Goal: Transaction & Acquisition: Purchase product/service

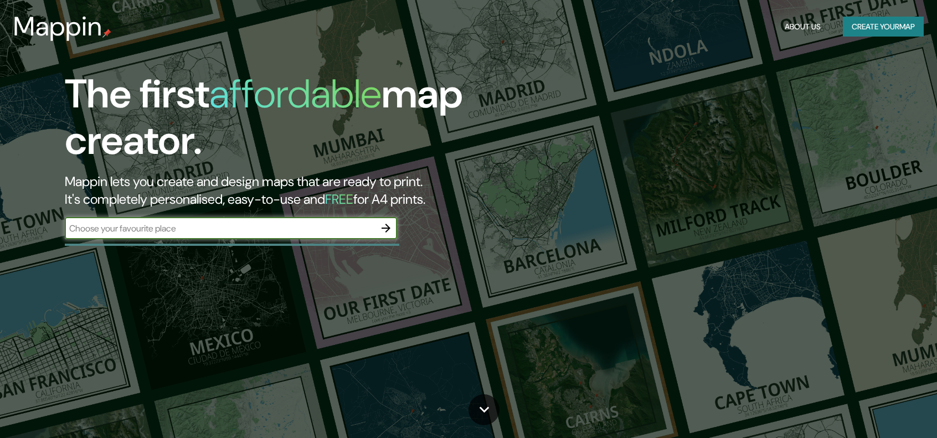
click at [299, 231] on input "text" at bounding box center [220, 228] width 310 height 13
type input "[GEOGRAPHIC_DATA]"
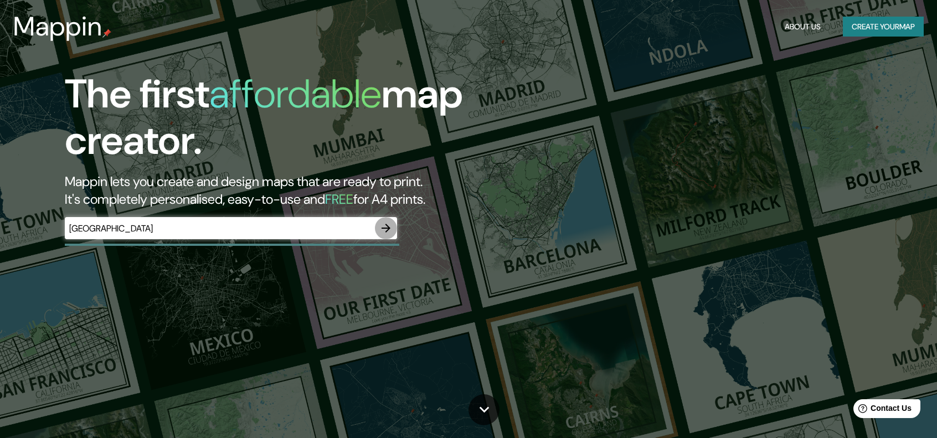
click at [396, 229] on button "button" at bounding box center [386, 228] width 22 height 22
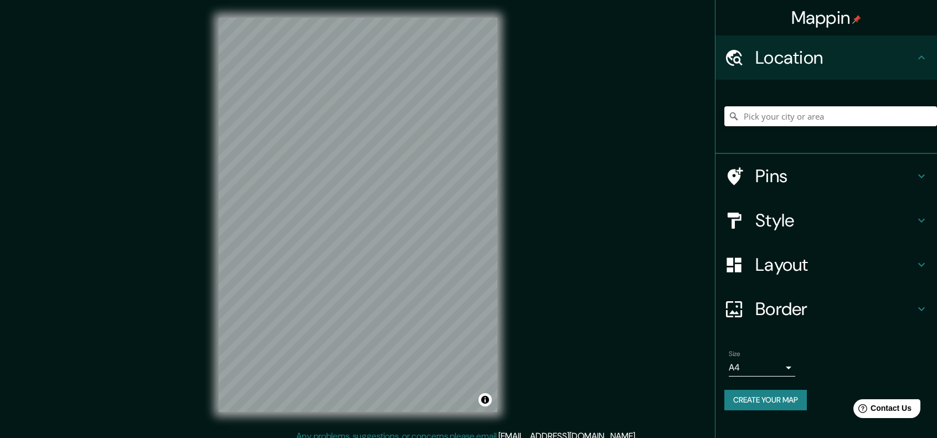
click at [778, 116] on input "Pick your city or area" at bounding box center [831, 116] width 213 height 20
click at [859, 115] on input "Pick your city or area" at bounding box center [831, 116] width 213 height 20
click at [803, 116] on input "Pick your city or area" at bounding box center [831, 116] width 213 height 20
click at [774, 118] on input "Pick your city or area" at bounding box center [831, 116] width 213 height 20
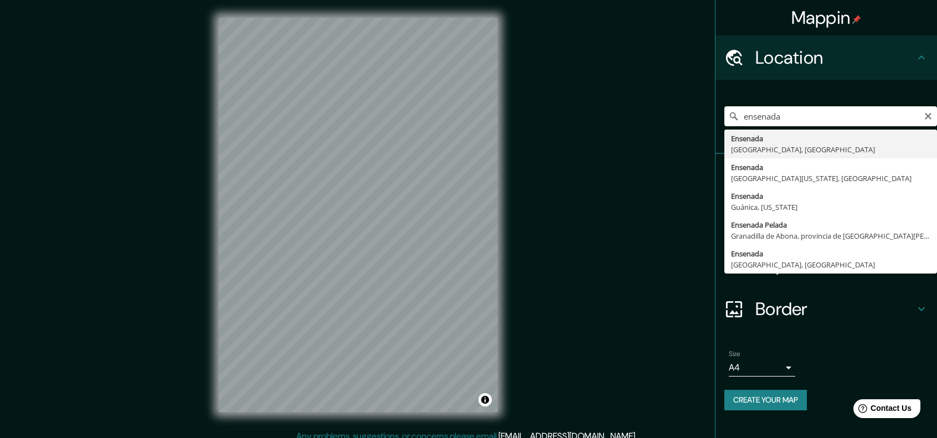
type input "Ensenada, [GEOGRAPHIC_DATA], [GEOGRAPHIC_DATA]"
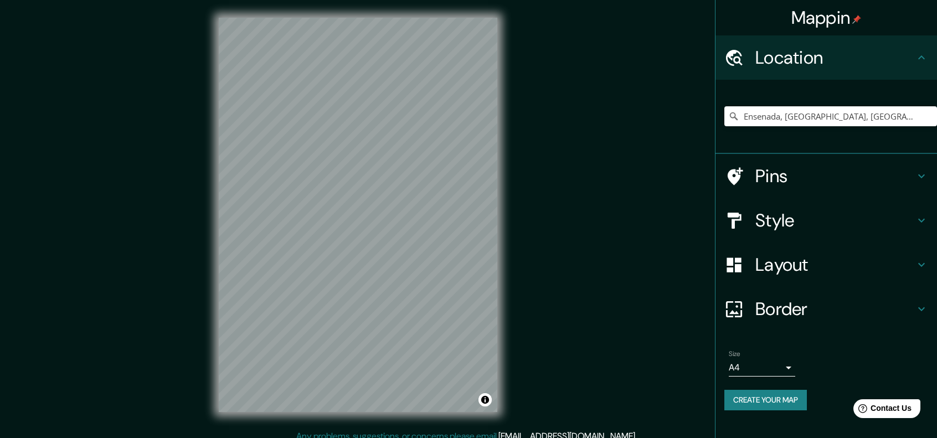
click at [887, 178] on h4 "Pins" at bounding box center [836, 176] width 160 height 22
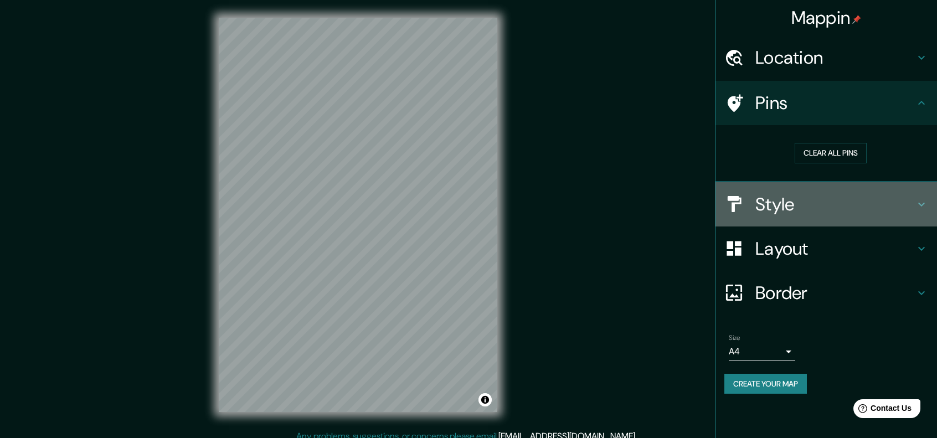
click at [840, 208] on h4 "Style" at bounding box center [836, 204] width 160 height 22
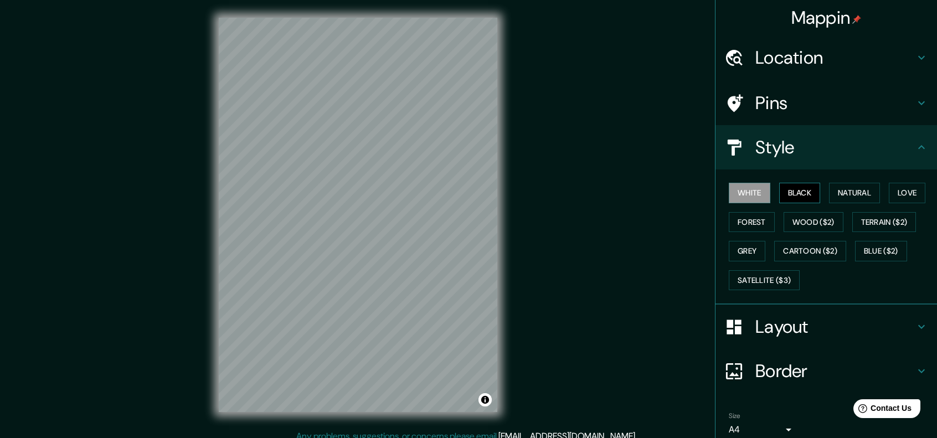
click at [793, 188] on button "Black" at bounding box center [800, 193] width 42 height 20
click at [844, 190] on button "Natural" at bounding box center [854, 193] width 51 height 20
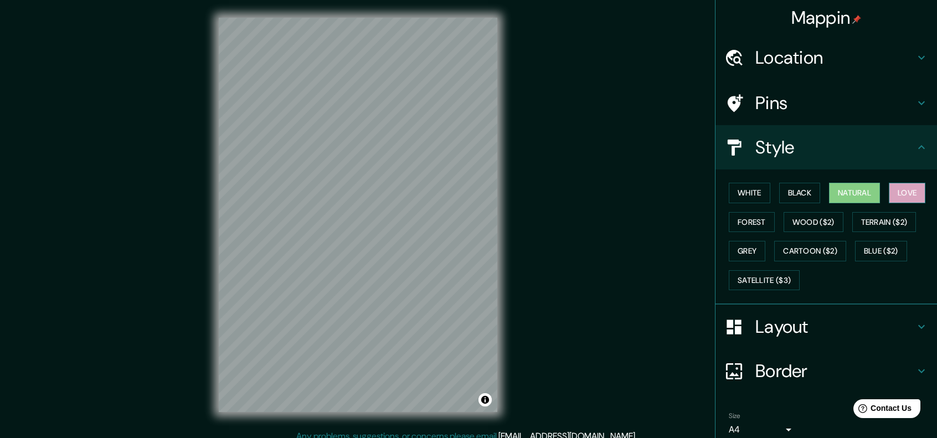
click at [907, 197] on button "Love" at bounding box center [907, 193] width 37 height 20
click at [736, 220] on button "Forest" at bounding box center [752, 222] width 46 height 20
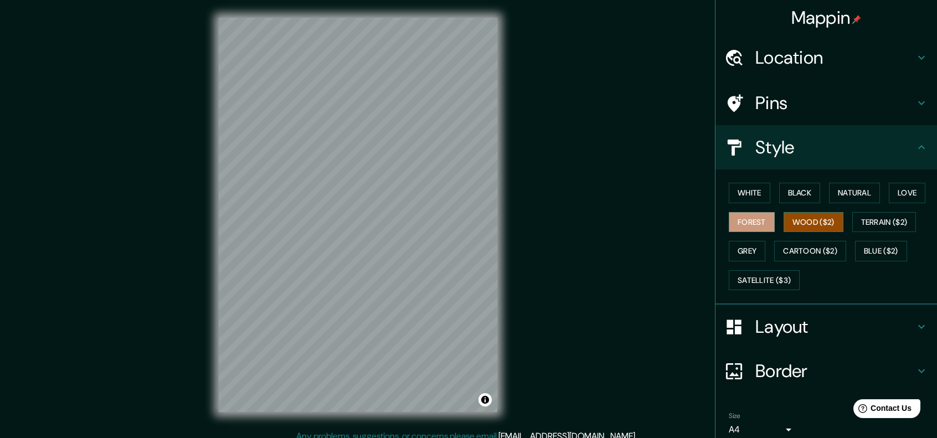
click at [804, 222] on button "Wood ($2)" at bounding box center [814, 222] width 60 height 20
click at [860, 220] on button "Terrain ($2)" at bounding box center [885, 222] width 64 height 20
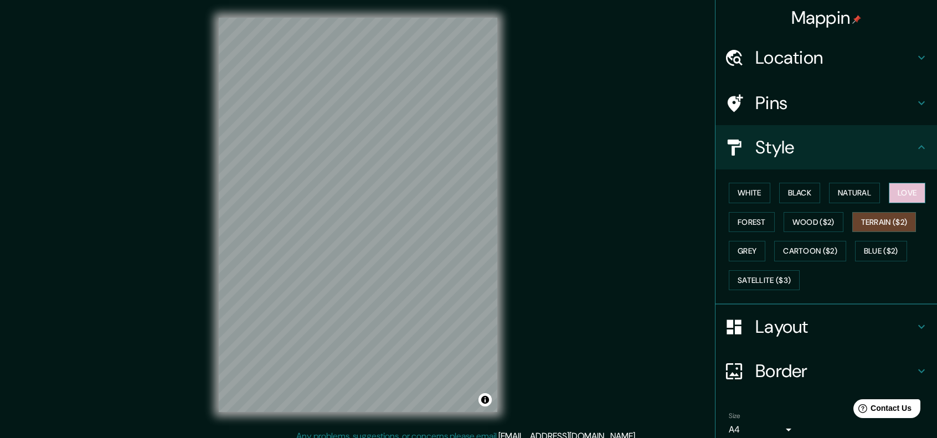
click at [897, 190] on button "Love" at bounding box center [907, 193] width 37 height 20
click at [883, 223] on button "Terrain ($2)" at bounding box center [885, 222] width 64 height 20
click at [823, 222] on button "Wood ($2)" at bounding box center [814, 222] width 60 height 20
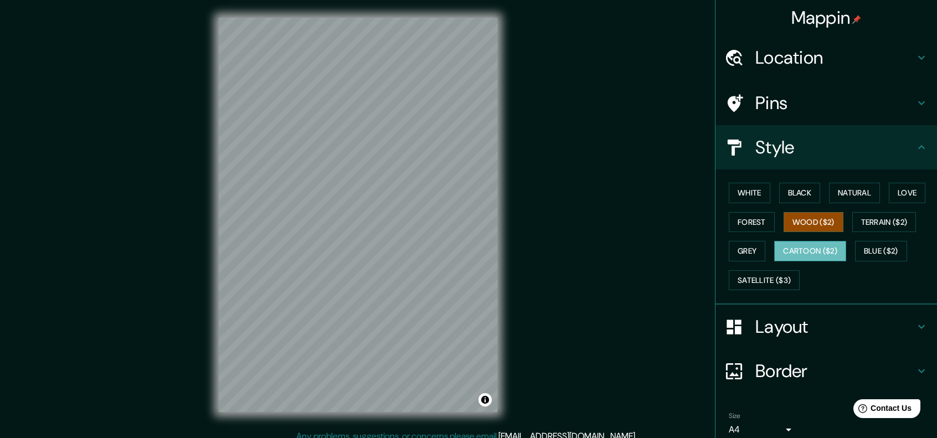
click at [780, 251] on button "Cartoon ($2)" at bounding box center [810, 251] width 72 height 20
click at [748, 247] on button "Grey" at bounding box center [747, 251] width 37 height 20
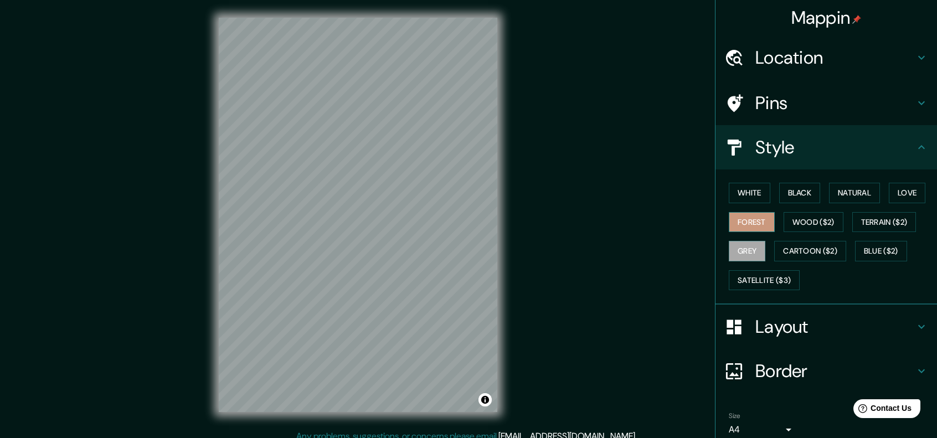
click at [749, 227] on button "Forest" at bounding box center [752, 222] width 46 height 20
click at [813, 224] on button "Wood ($2)" at bounding box center [814, 222] width 60 height 20
click at [797, 200] on button "Black" at bounding box center [800, 193] width 42 height 20
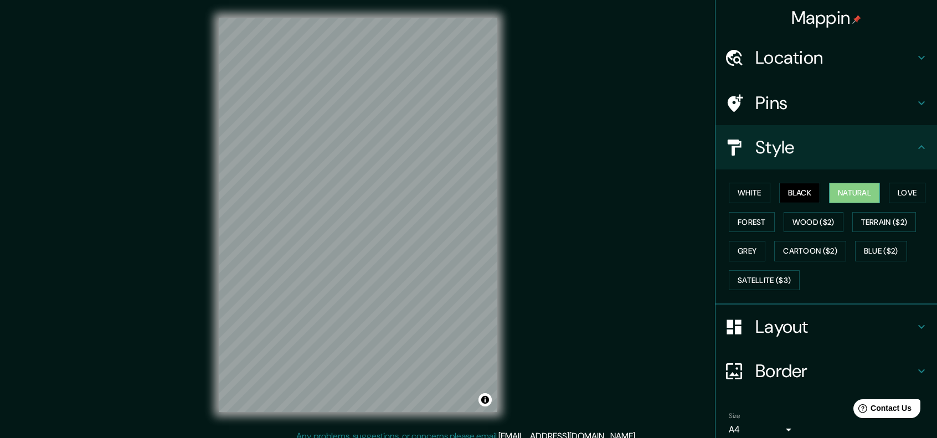
click at [831, 198] on button "Natural" at bounding box center [854, 193] width 51 height 20
click at [737, 224] on button "Forest" at bounding box center [752, 222] width 46 height 20
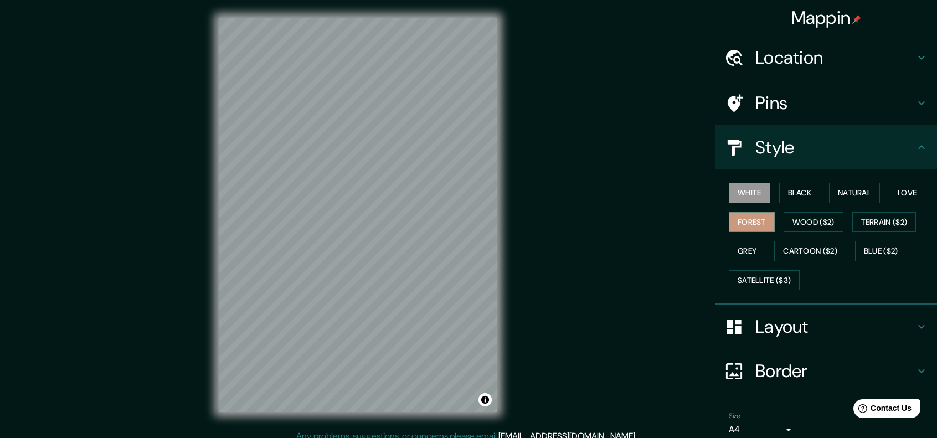
click at [744, 199] on button "White" at bounding box center [750, 193] width 42 height 20
click at [894, 193] on button "Love" at bounding box center [907, 193] width 37 height 20
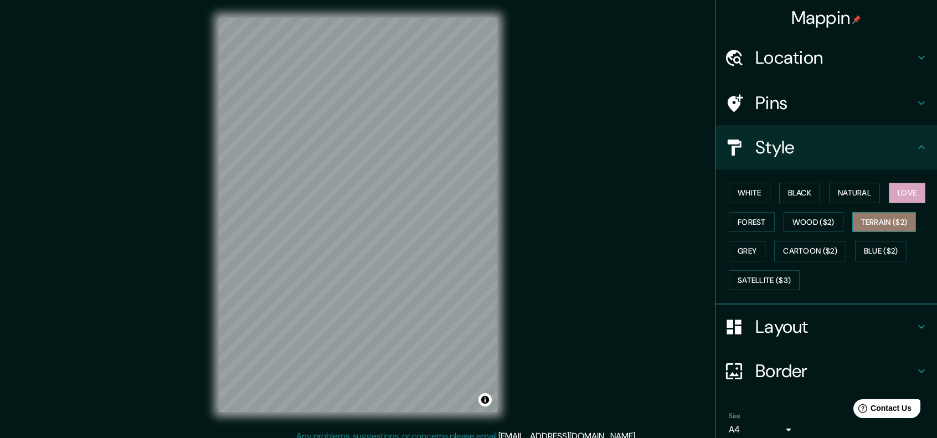
click at [873, 225] on button "Terrain ($2)" at bounding box center [885, 222] width 64 height 20
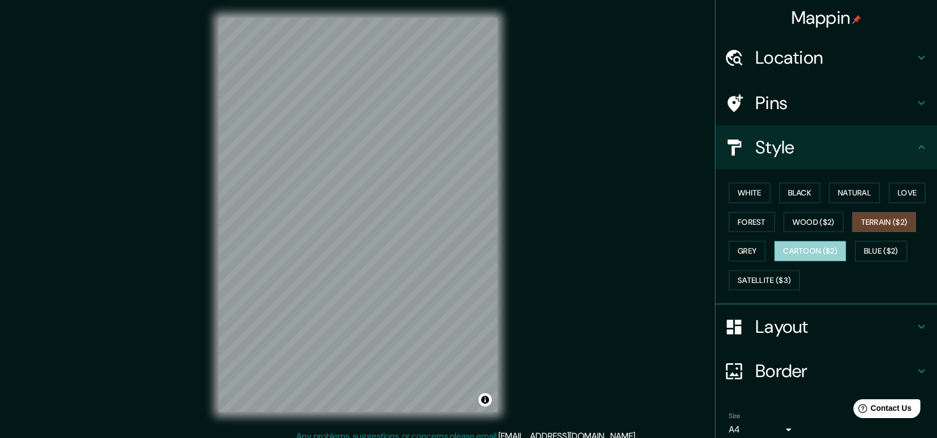
click at [831, 255] on button "Cartoon ($2)" at bounding box center [810, 251] width 72 height 20
click at [857, 251] on button "Blue ($2)" at bounding box center [881, 251] width 52 height 20
